Goal: Transaction & Acquisition: Book appointment/travel/reservation

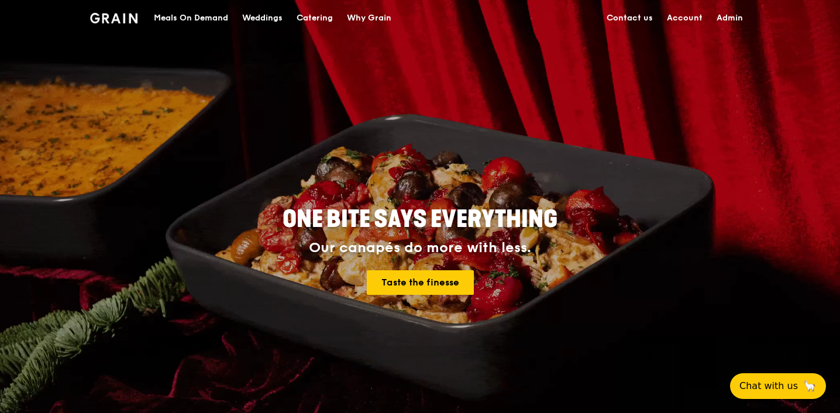
click at [209, 15] on div "Meals On Demand" at bounding box center [191, 18] width 74 height 35
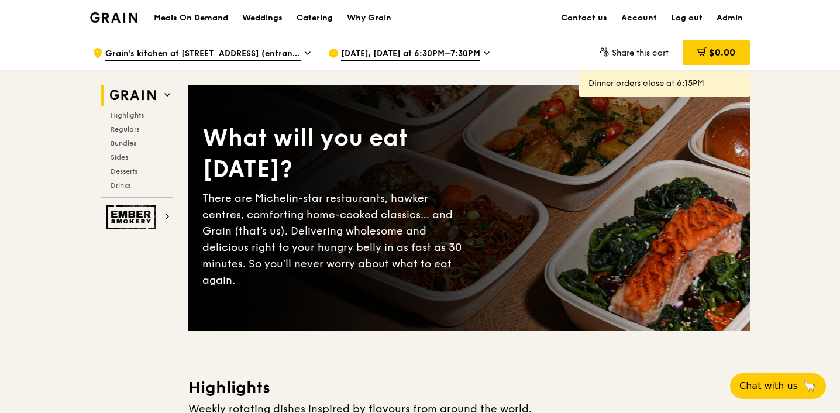
click at [202, 19] on h1 "Meals On Demand" at bounding box center [191, 18] width 74 height 12
click at [257, 19] on div "Weddings" at bounding box center [262, 18] width 40 height 35
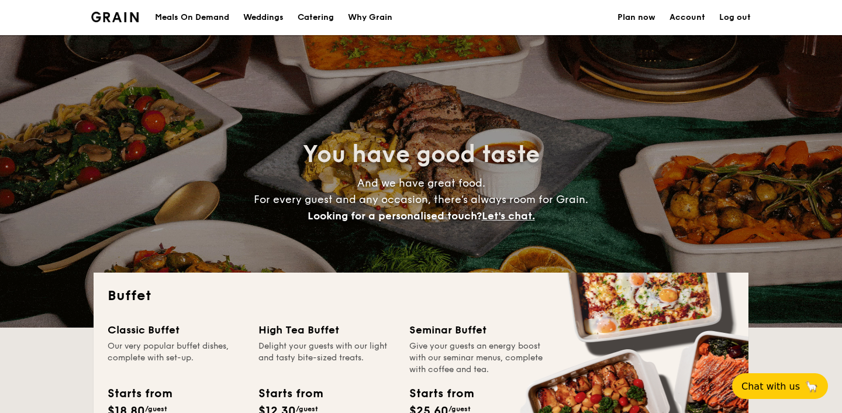
select select
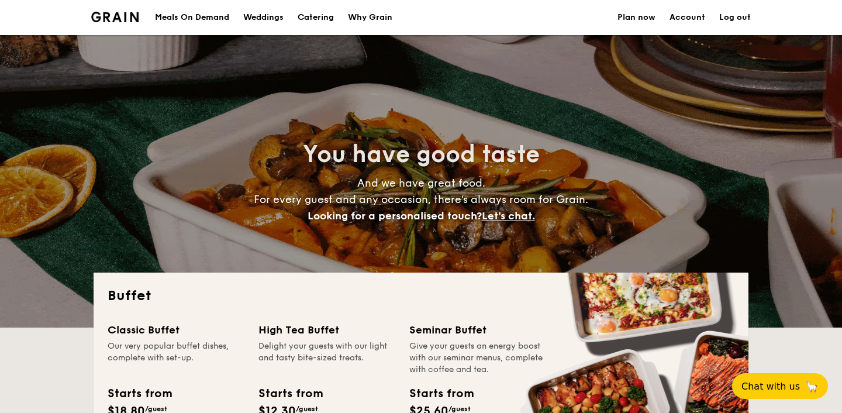
click at [114, 22] on li at bounding box center [119, 17] width 57 height 35
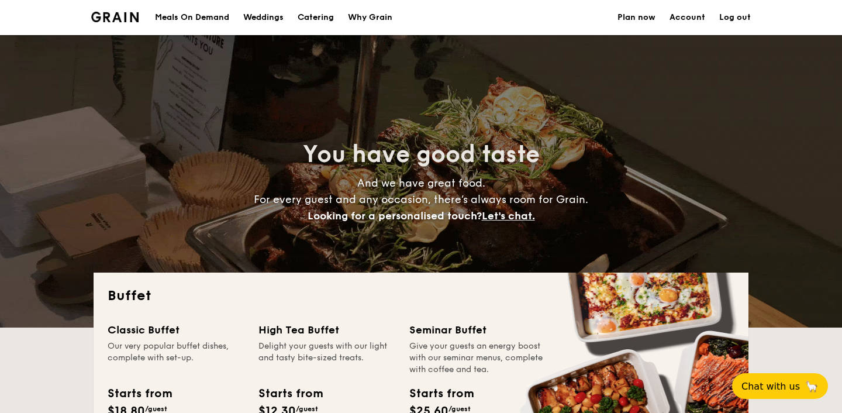
click at [650, 23] on link "Plan now" at bounding box center [637, 17] width 38 height 35
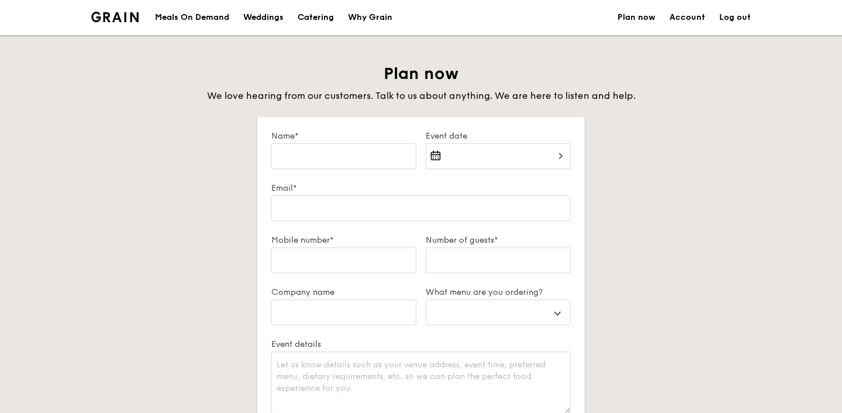
select select
click at [334, 16] on div "Catering" at bounding box center [316, 17] width 36 height 35
select select
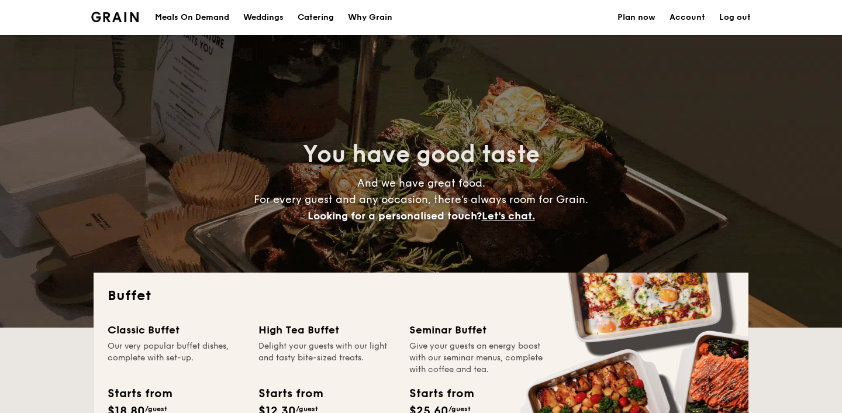
click at [127, 18] on img at bounding box center [114, 17] width 47 height 11
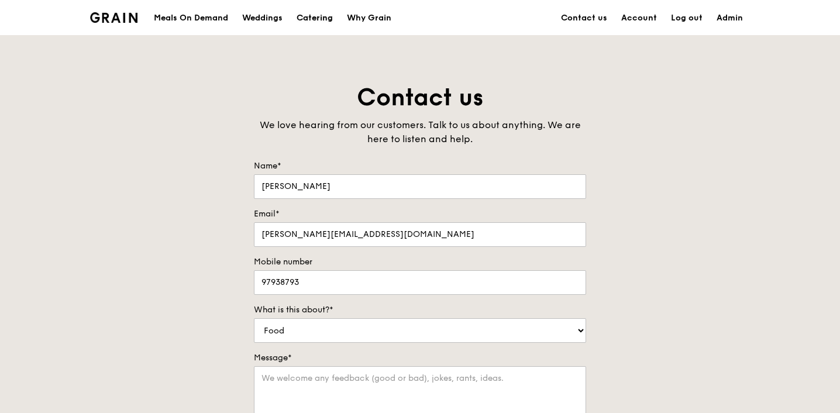
click at [320, 19] on div "Catering" at bounding box center [314, 18] width 36 height 35
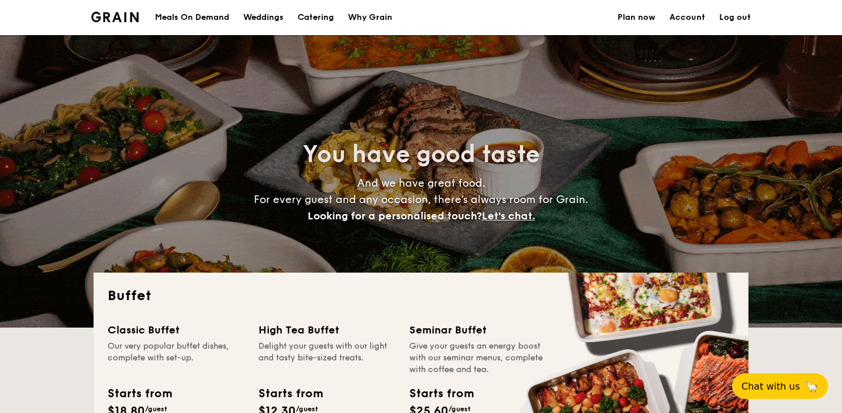
select select
click at [656, 17] on link "Plan now" at bounding box center [637, 17] width 38 height 35
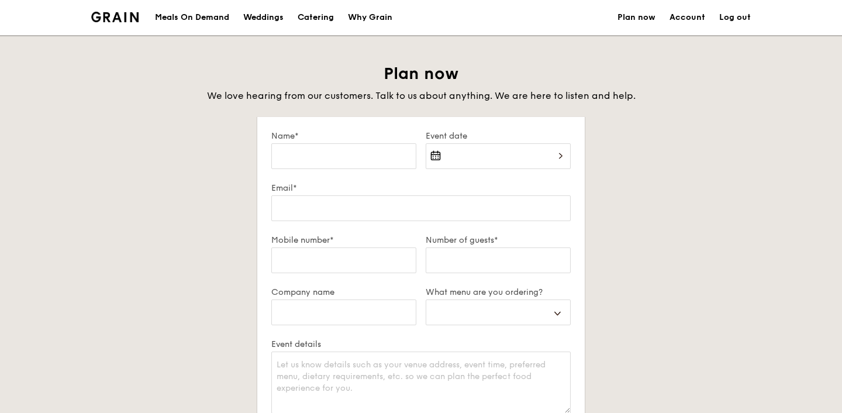
select select
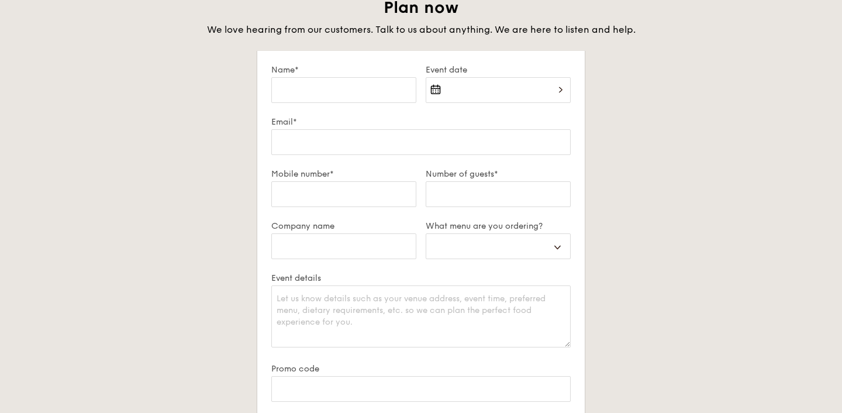
scroll to position [159, 0]
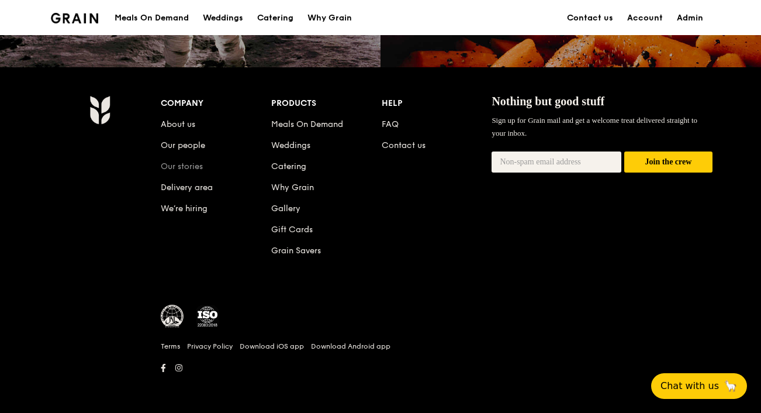
click at [198, 163] on link "Our stories" at bounding box center [182, 166] width 42 height 10
